Goal: Transaction & Acquisition: Purchase product/service

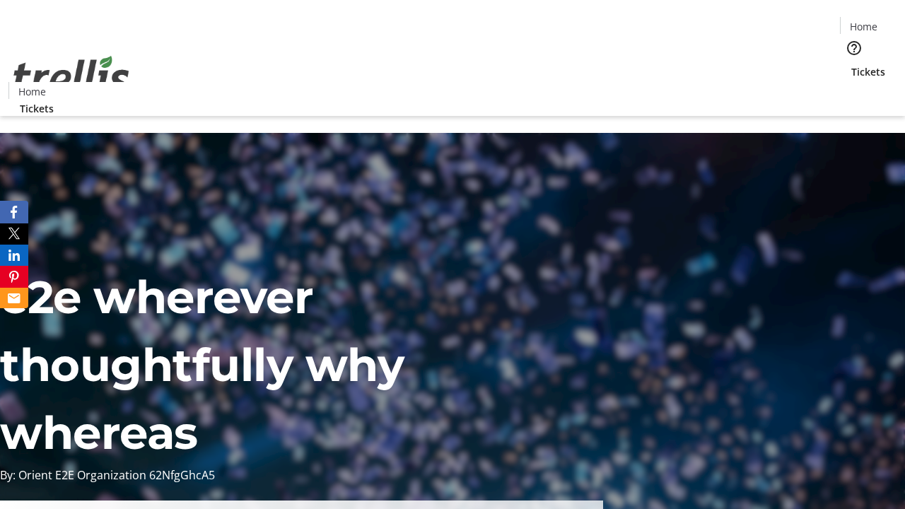
click at [851, 64] on span "Tickets" at bounding box center [868, 71] width 34 height 15
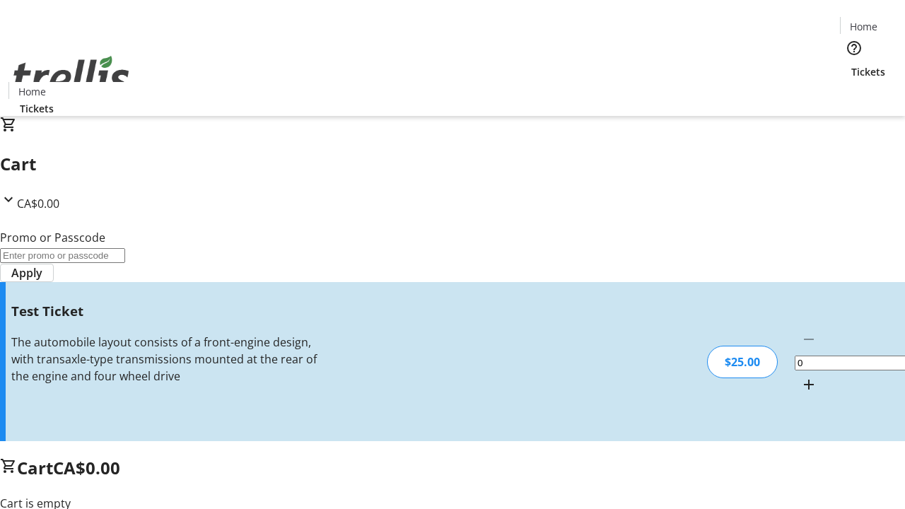
click at [800, 376] on mat-icon "Increment by one" at bounding box center [808, 384] width 17 height 17
type input "1"
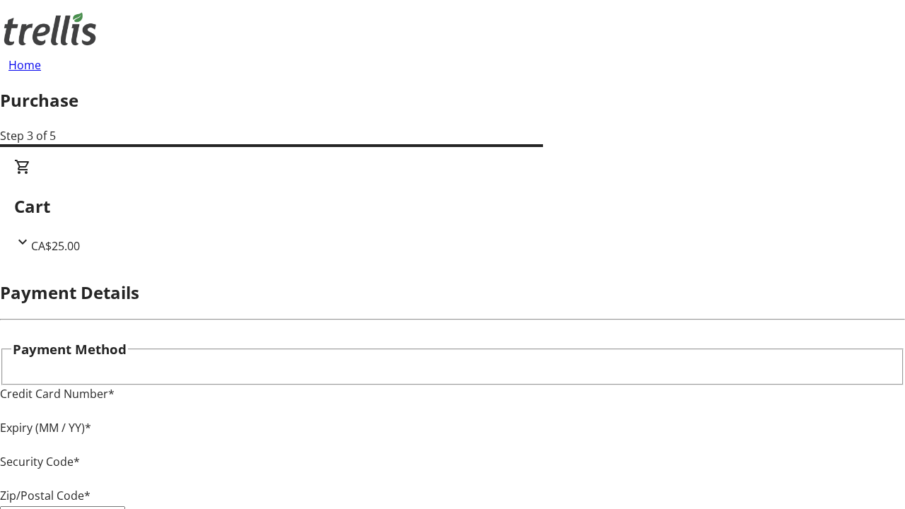
type input "V1Y 0C2"
